Goal: Transaction & Acquisition: Obtain resource

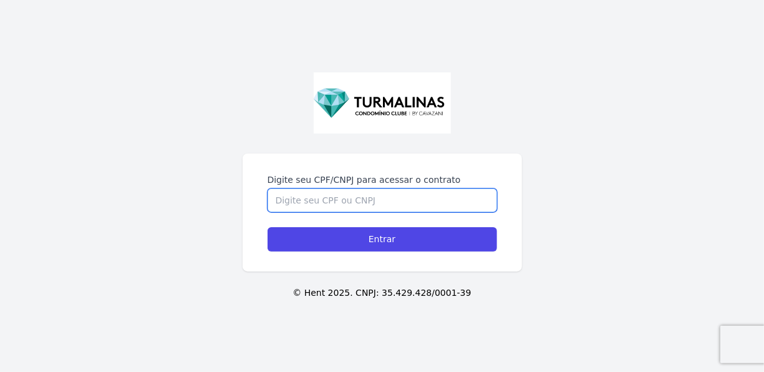
click at [367, 206] on input "Digite seu CPF/CNPJ para acessar o contrato" at bounding box center [383, 200] width 230 height 24
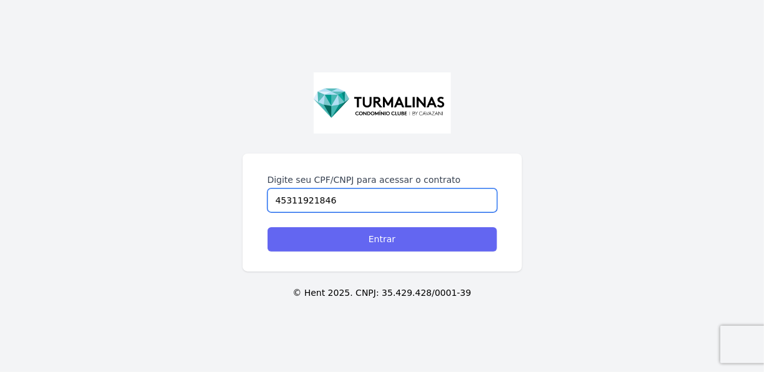
type input "45311921846"
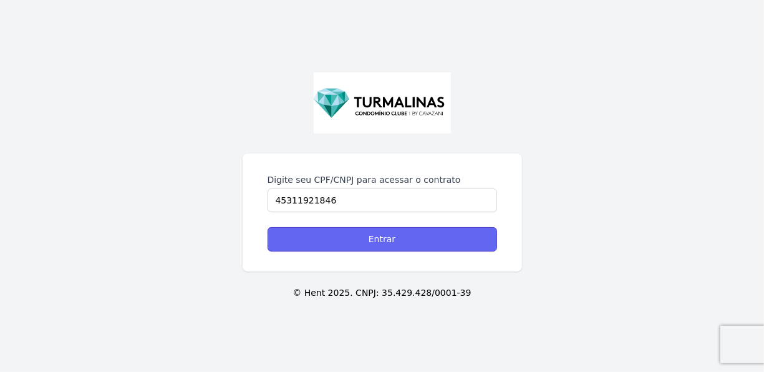
click at [388, 244] on input "Entrar" at bounding box center [383, 239] width 230 height 24
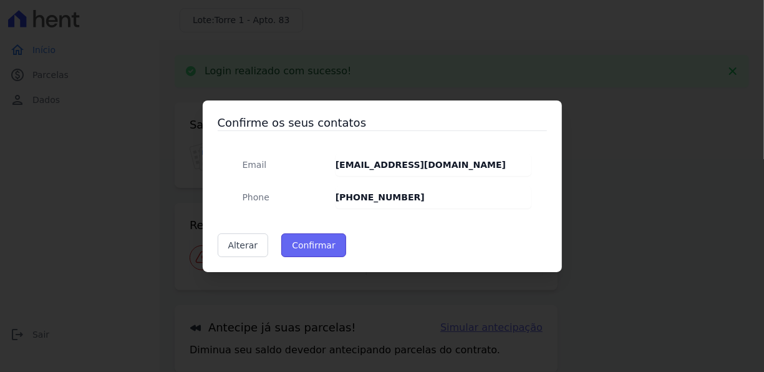
click at [318, 248] on button "Confirmar" at bounding box center [313, 245] width 65 height 24
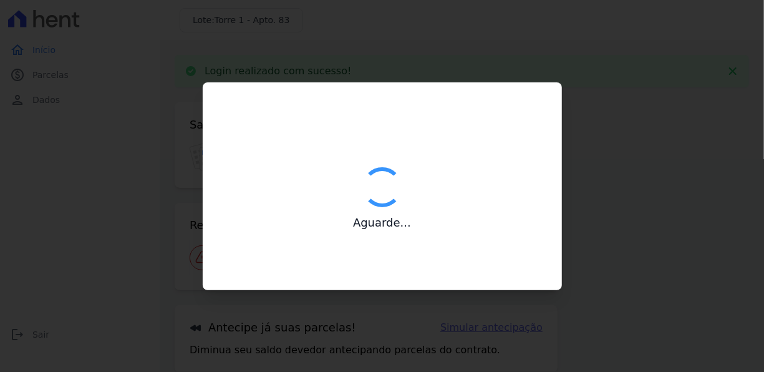
type input "Contatos confirmados com sucesso."
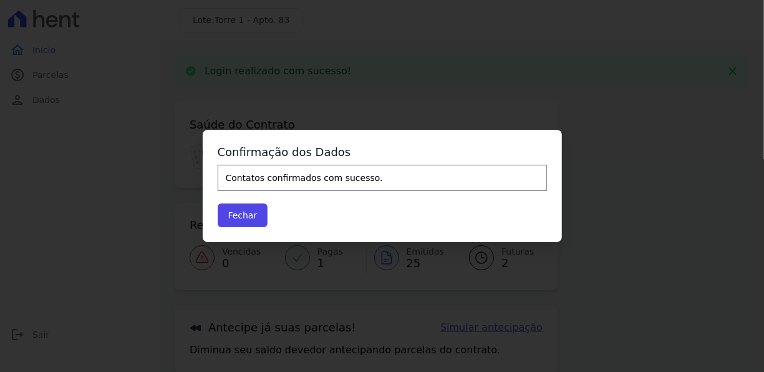
click at [214, 215] on div "Confirmação dos Dados Contatos confirmados com sucesso. [GEOGRAPHIC_DATA]" at bounding box center [382, 186] width 359 height 112
click at [241, 217] on button "Fechar" at bounding box center [243, 215] width 51 height 24
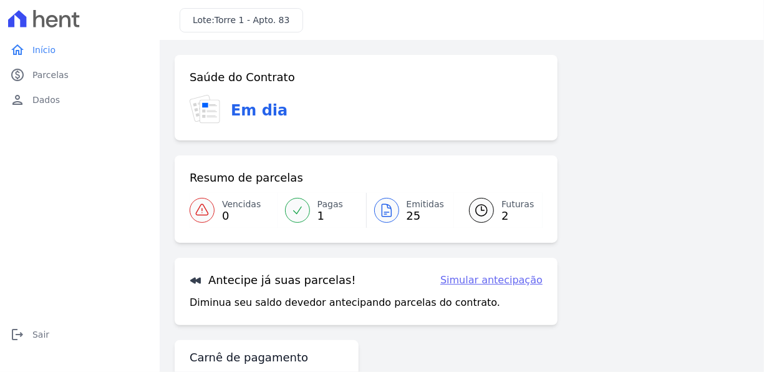
scroll to position [69, 0]
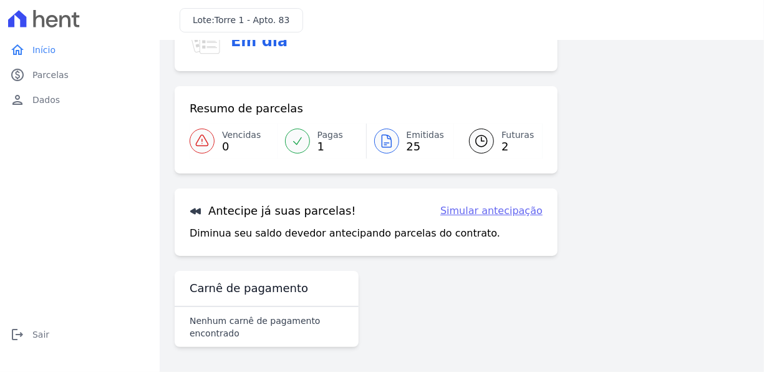
click at [493, 215] on link "Simular antecipação" at bounding box center [491, 210] width 102 height 15
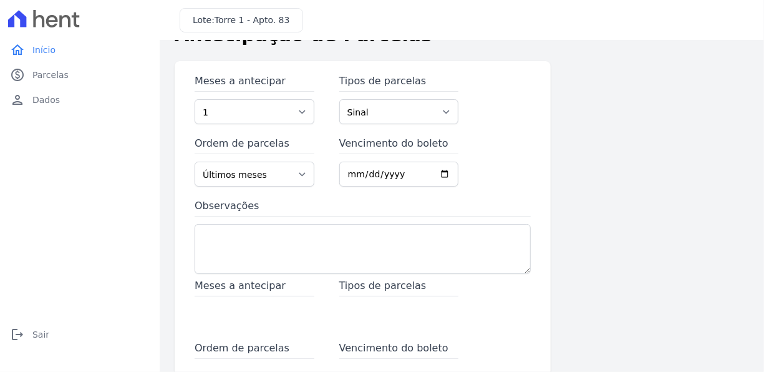
scroll to position [62, 0]
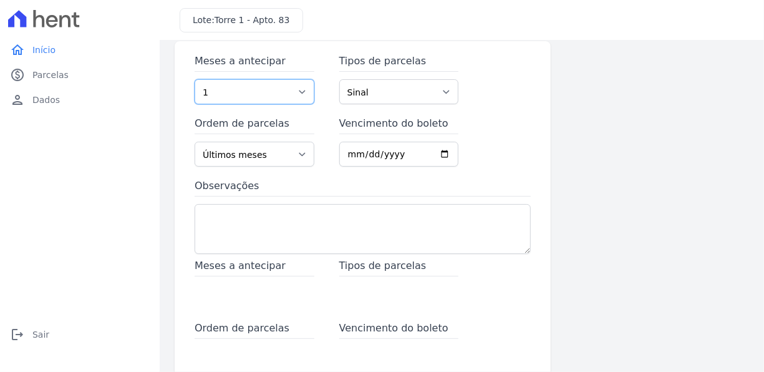
click at [301, 94] on select "1 2 3 4 5 6 7 8 9 10 11 12 13 14 15 16 17 18 19 20 21 22 23 24 25 26 27 28 29 3…" at bounding box center [255, 91] width 120 height 25
select select "5"
click at [195, 79] on select "1 2 3 4 5 6 7 8 9 10 11 12 13 14 15 16 17 18 19 20 21 22 23 24 25 26 27 28 29 3…" at bounding box center [255, 91] width 120 height 25
click at [397, 92] on select "Sinal Parcela Normal Financiamento CEF" at bounding box center [399, 91] width 120 height 25
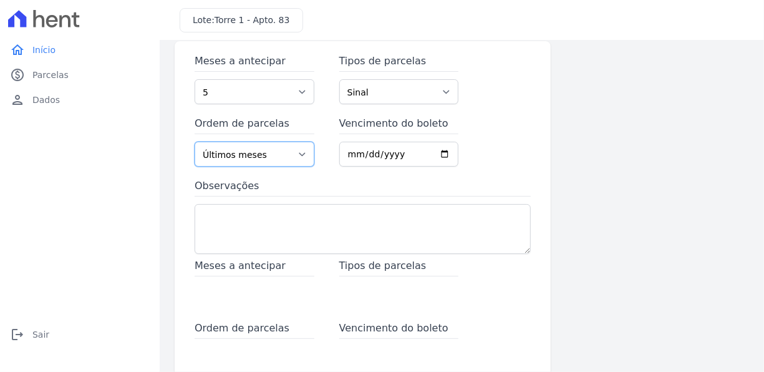
click at [281, 154] on select "Últimos meses Primeiros meses" at bounding box center [255, 154] width 120 height 25
click at [441, 153] on input "Vencimento do boleto" at bounding box center [399, 154] width 120 height 25
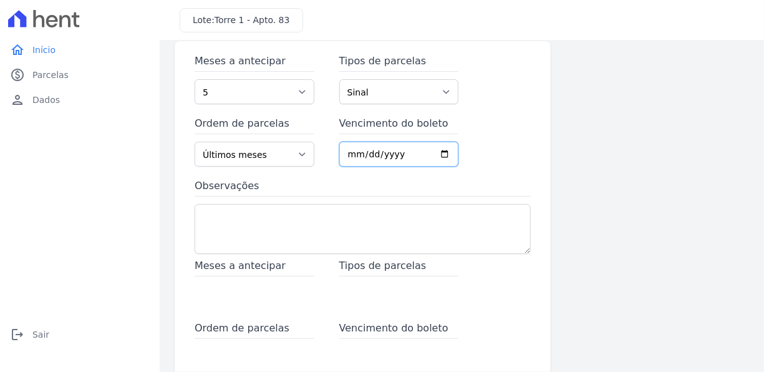
click at [440, 153] on input "Vencimento do boleto" at bounding box center [399, 154] width 120 height 25
type input "[DATE]"
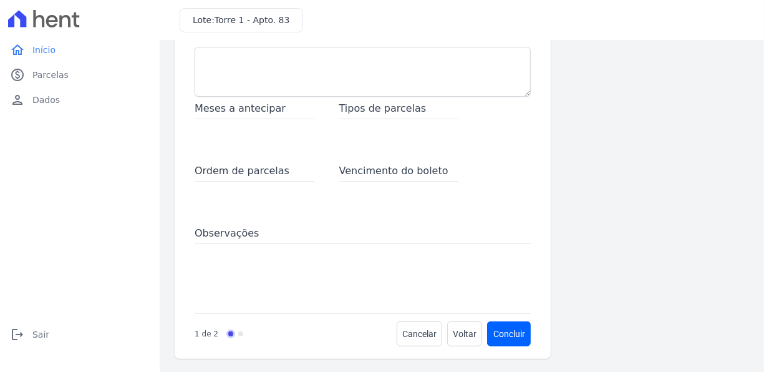
scroll to position [221, 0]
click at [241, 105] on span "Meses a antecipar" at bounding box center [255, 109] width 120 height 18
click at [453, 333] on span "Voltar" at bounding box center [465, 332] width 24 height 12
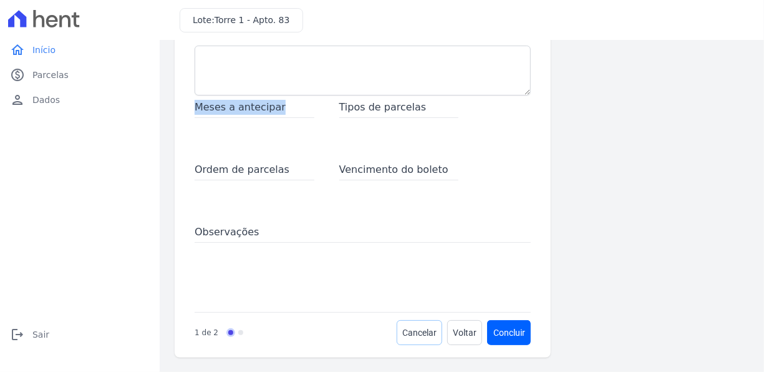
click at [418, 336] on span "Cancelar" at bounding box center [419, 332] width 34 height 12
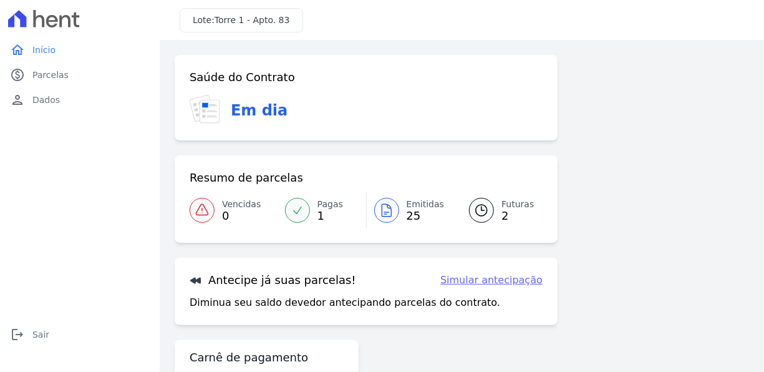
scroll to position [69, 0]
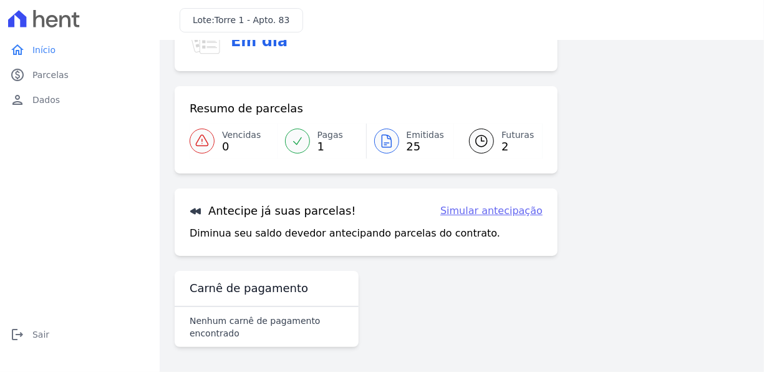
click at [382, 140] on icon at bounding box center [386, 141] width 15 height 15
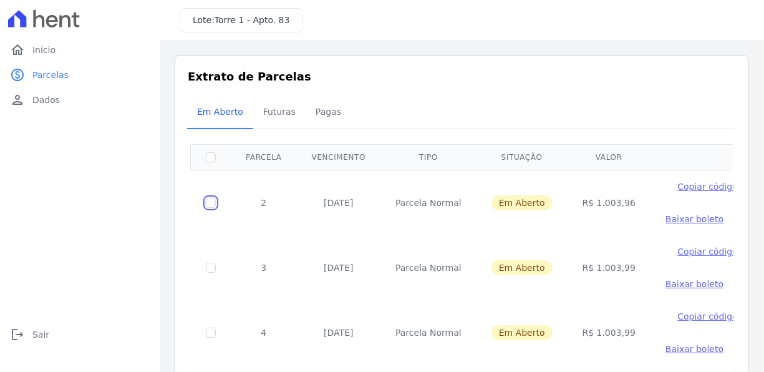
click at [207, 203] on input "checkbox" at bounding box center [211, 203] width 10 height 10
checkbox input "true"
click at [215, 204] on input "checkbox" at bounding box center [211, 203] width 10 height 10
checkbox input "false"
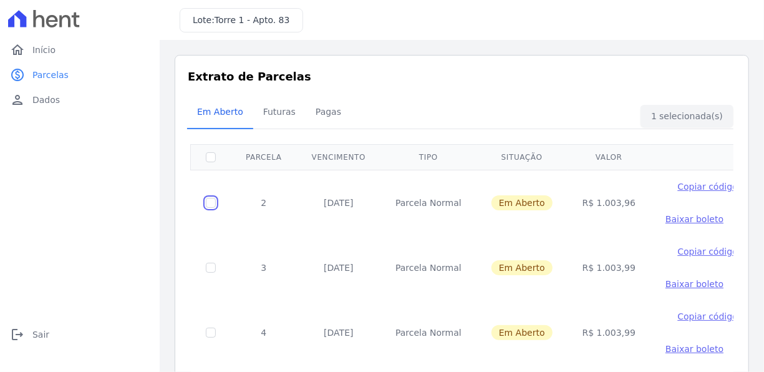
checkbox input "false"
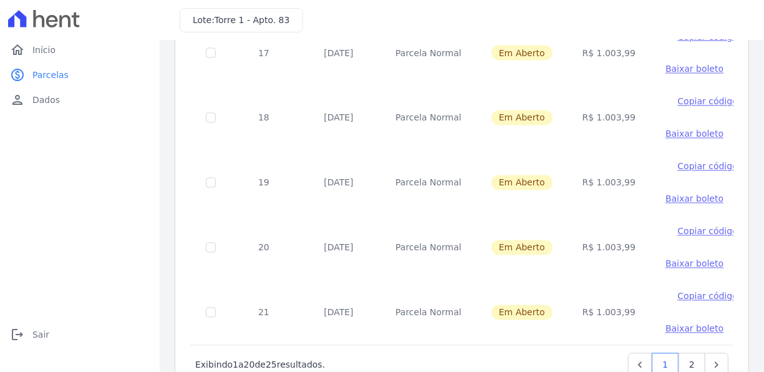
scroll to position [1167, 0]
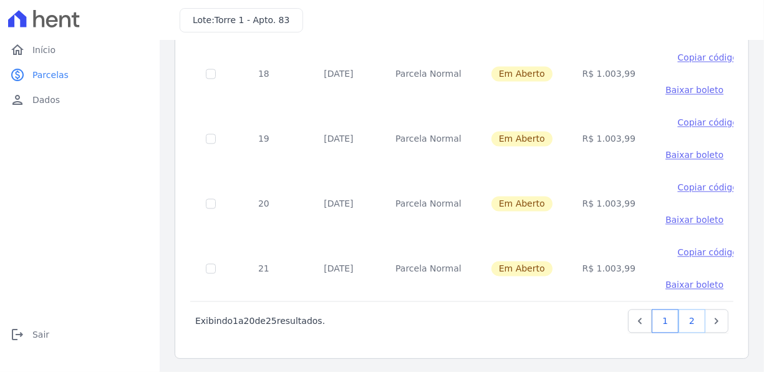
click at [681, 324] on link "2" at bounding box center [692, 321] width 27 height 24
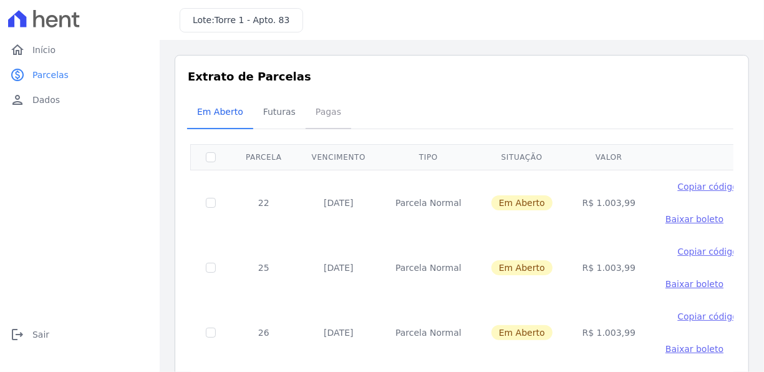
click at [309, 114] on span "Pagas" at bounding box center [328, 111] width 41 height 25
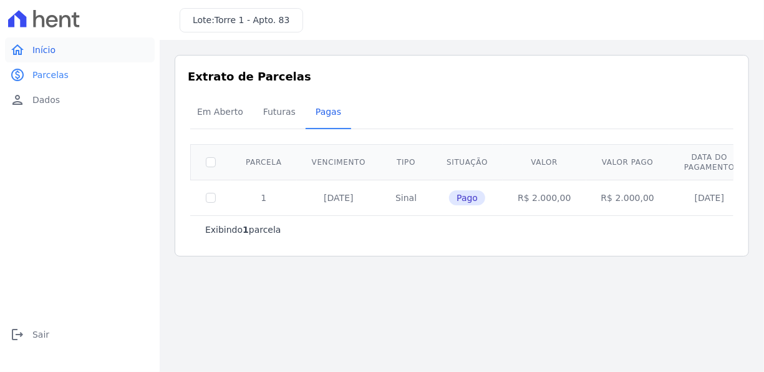
click at [44, 57] on link "home Início" at bounding box center [80, 49] width 150 height 25
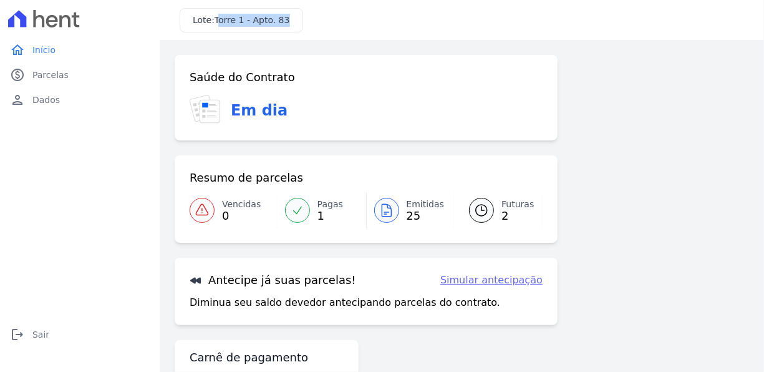
drag, startPoint x: 216, startPoint y: 24, endPoint x: 334, endPoint y: 24, distance: 117.9
click at [334, 24] on div "Lote: Torre 1 - Apto. 83" at bounding box center [462, 20] width 605 height 40
drag, startPoint x: 334, startPoint y: 24, endPoint x: 325, endPoint y: 49, distance: 26.7
click at [329, 42] on div "Confirme os seus contatos Email [EMAIL_ADDRESS][DOMAIN_NAME] Phone [PHONE_NUMBE…" at bounding box center [462, 240] width 605 height 401
click at [47, 74] on span "Parcelas" at bounding box center [50, 75] width 36 height 12
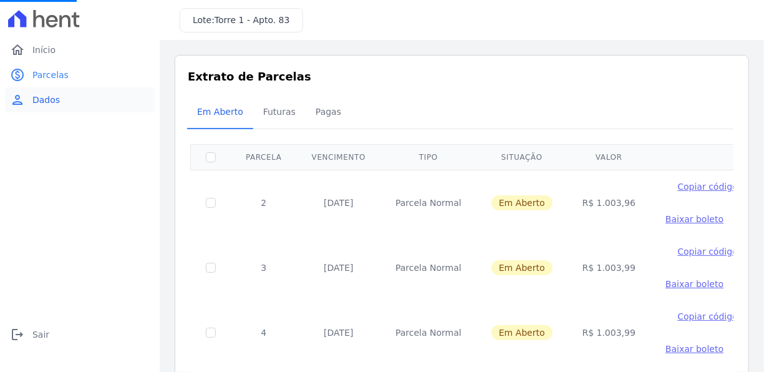
click at [47, 106] on link "person Dados" at bounding box center [80, 99] width 150 height 25
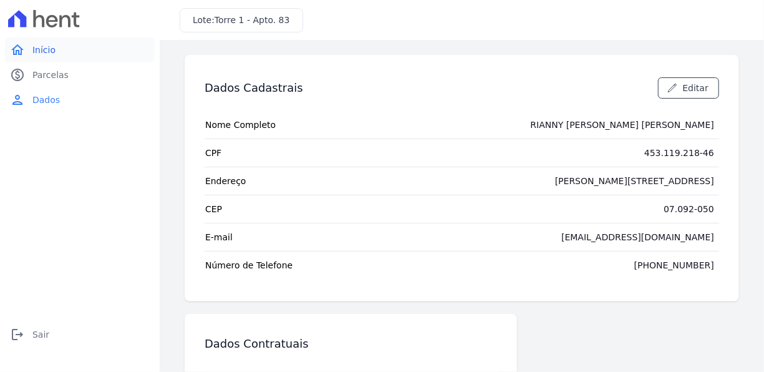
click at [24, 46] on icon "home" at bounding box center [17, 49] width 15 height 15
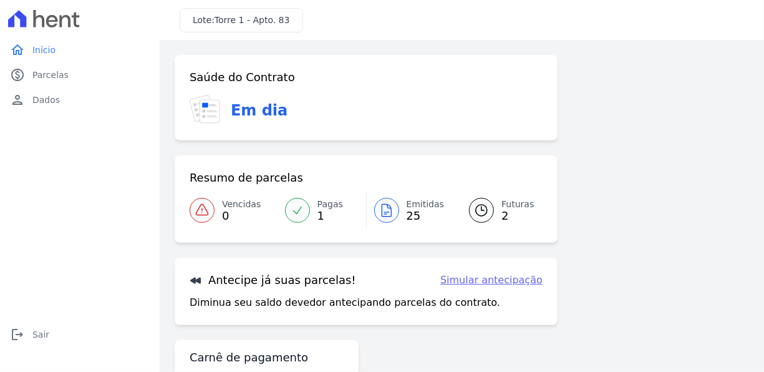
click at [386, 208] on icon at bounding box center [386, 210] width 15 height 15
